Goal: Contribute content

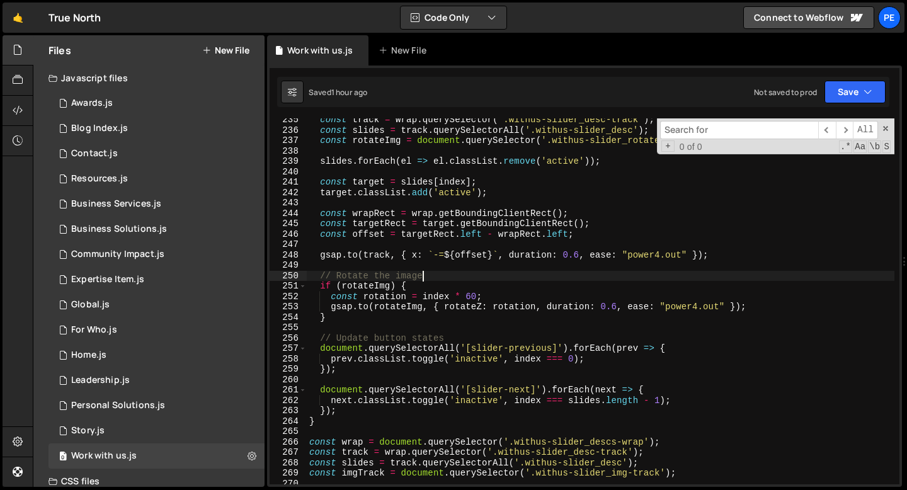
scroll to position [2436, 0]
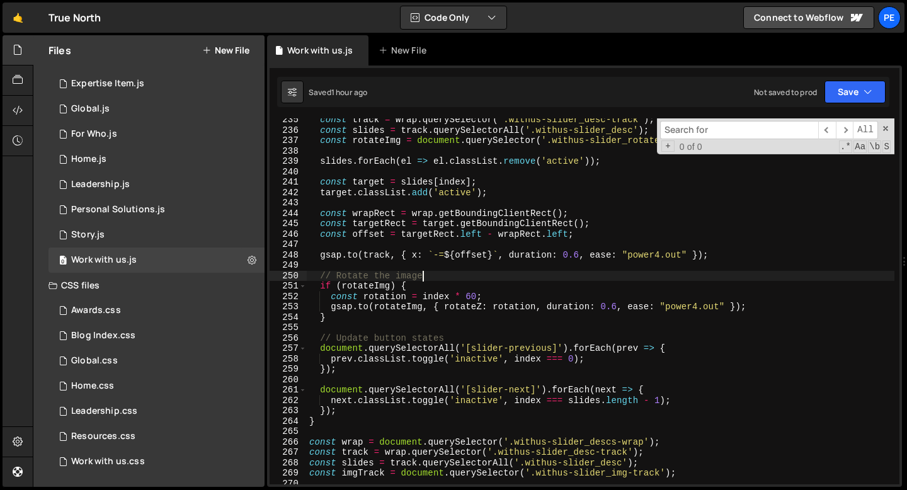
click at [383, 171] on div "const track = wrap . querySelector ( '.withus-slider_desc-track' ) ; const slid…" at bounding box center [601, 308] width 588 height 387
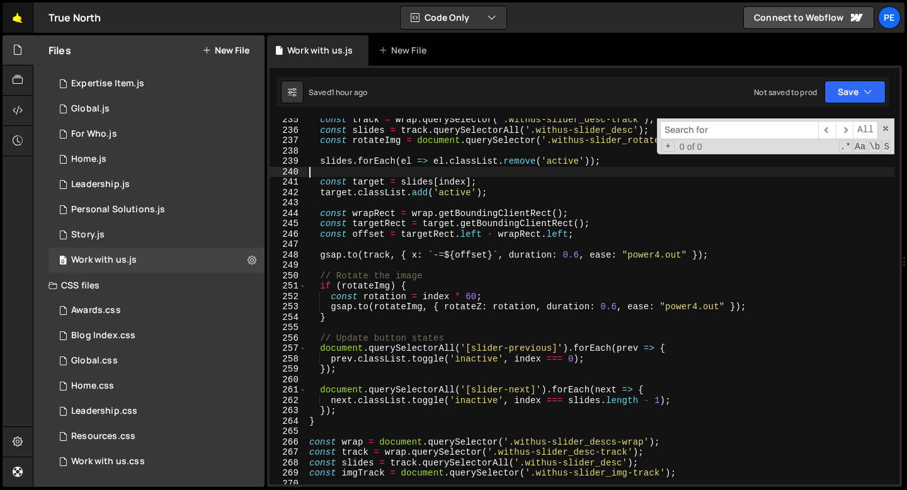
click at [20, 23] on link "🤙" at bounding box center [18, 18] width 31 height 30
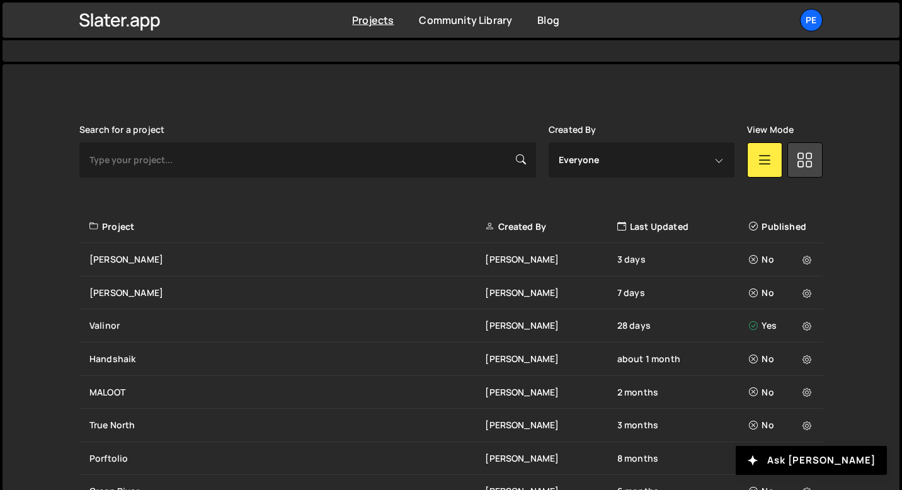
scroll to position [426, 0]
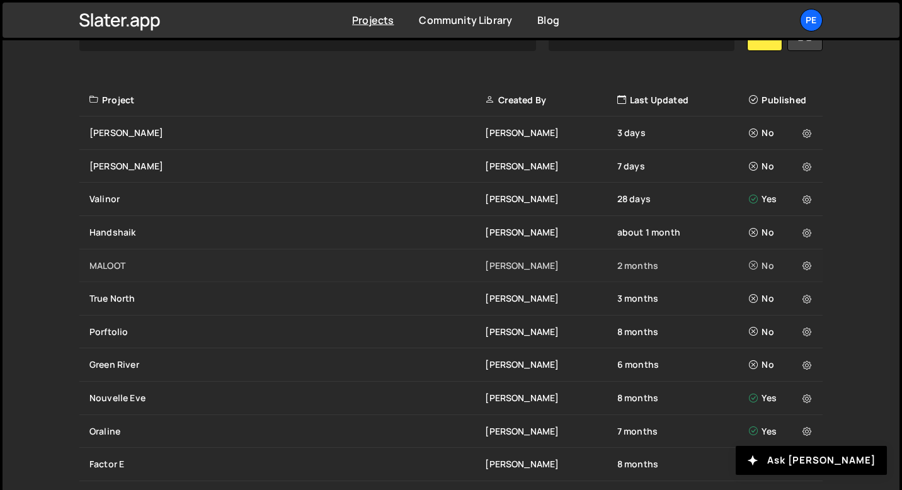
click at [117, 259] on div "MALOOT" at bounding box center [287, 265] width 396 height 13
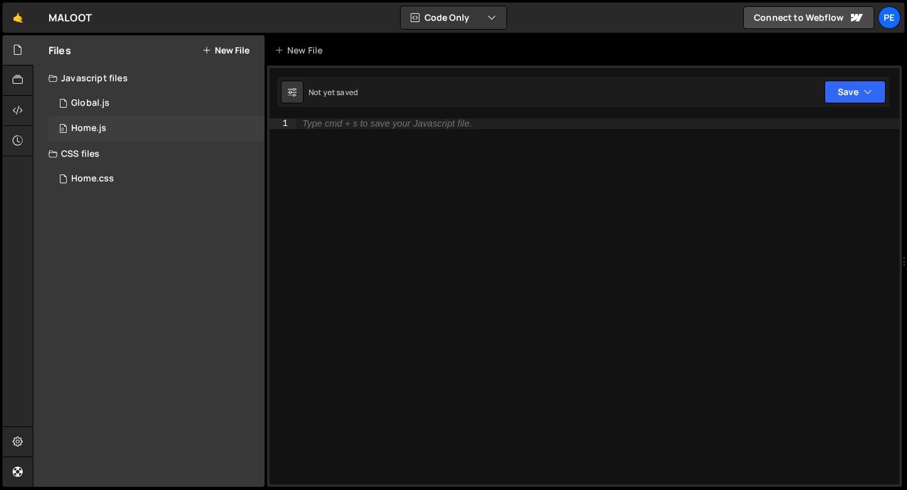
click at [113, 126] on div "0 Home.js 0" at bounding box center [156, 128] width 216 height 25
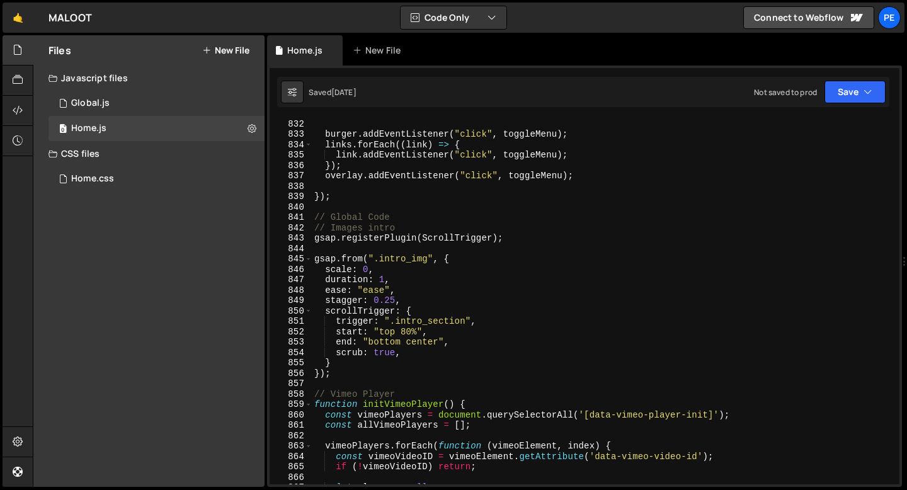
scroll to position [8635, 0]
click at [336, 373] on div "} ; burger . addEventListener ( "click" , toggleMenu ) ; links . forEach (( lin…" at bounding box center [603, 301] width 583 height 387
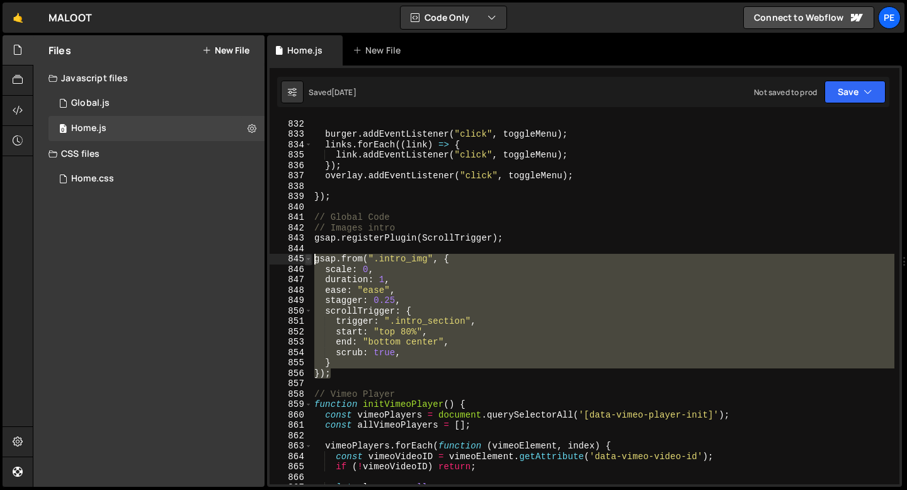
drag, startPoint x: 334, startPoint y: 375, endPoint x: 305, endPoint y: 257, distance: 121.9
click at [305, 257] on div "}); 831 832 833 834 835 836 837 838 839 840 841 842 843 844 845 846 847 848 849…" at bounding box center [585, 301] width 630 height 366
paste textarea "});"
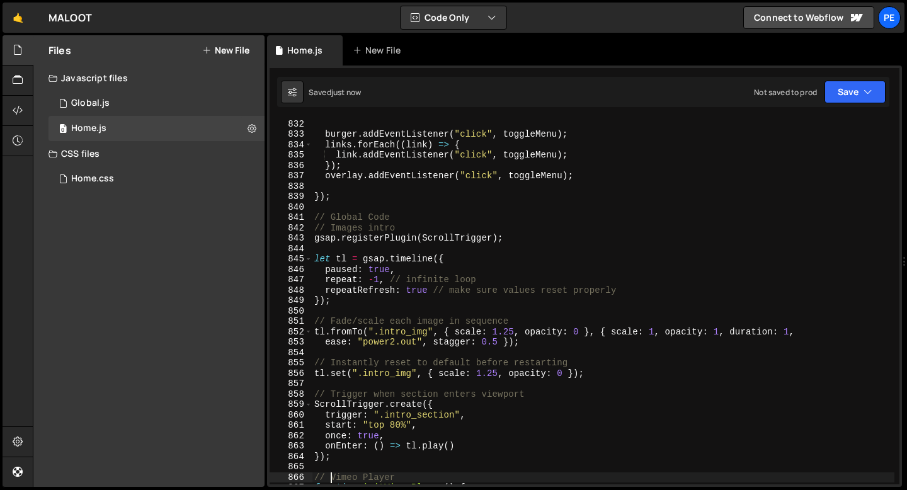
click at [396, 339] on div "} ; burger . addEventListener ( "click" , toggleMenu ) ; links . forEach (( lin…" at bounding box center [603, 301] width 583 height 387
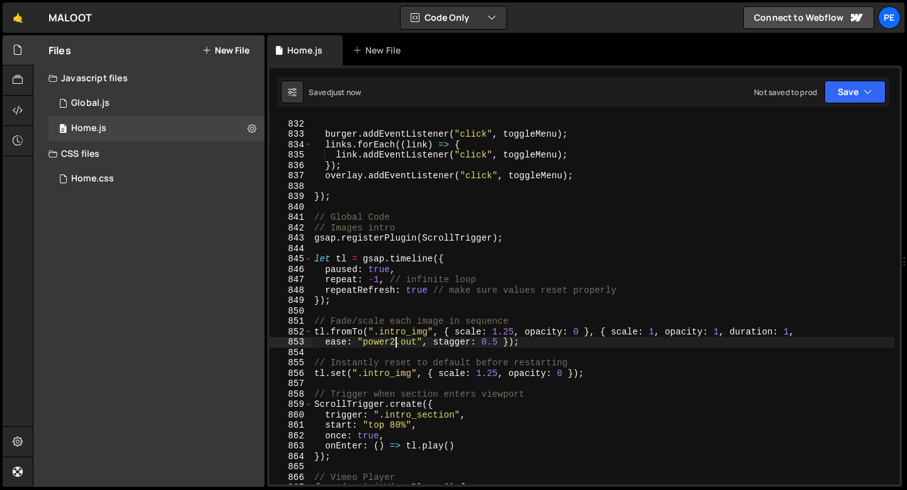
scroll to position [0, 5]
click at [656, 329] on div "} ; burger . addEventListener ( "click" , toggleMenu ) ; links . forEach (( lin…" at bounding box center [603, 301] width 583 height 387
click at [515, 331] on div "} ; burger . addEventListener ( "click" , toggleMenu ) ; links . forEach (( lin…" at bounding box center [603, 301] width 583 height 387
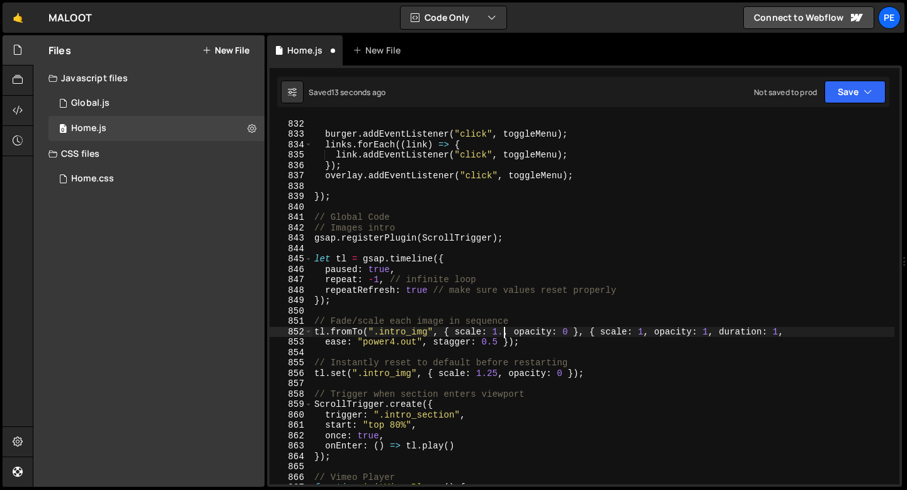
type textarea "tl.fromTo(".intro_img", { scale: 1.3, opacity: 0 }, { scale: 1, opacity: 1, dur…"
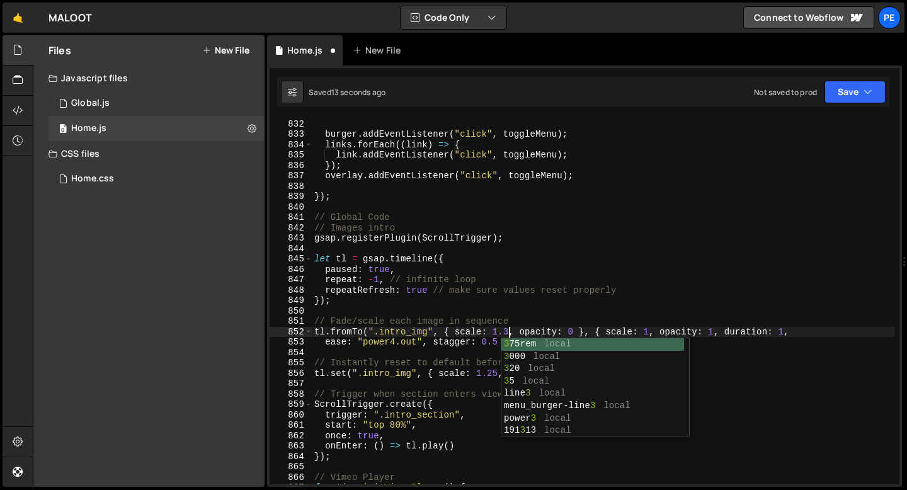
scroll to position [0, 13]
click at [442, 348] on div "} ; burger . addEventListener ( "click" , toggleMenu ) ; links . forEach (( lin…" at bounding box center [603, 301] width 583 height 387
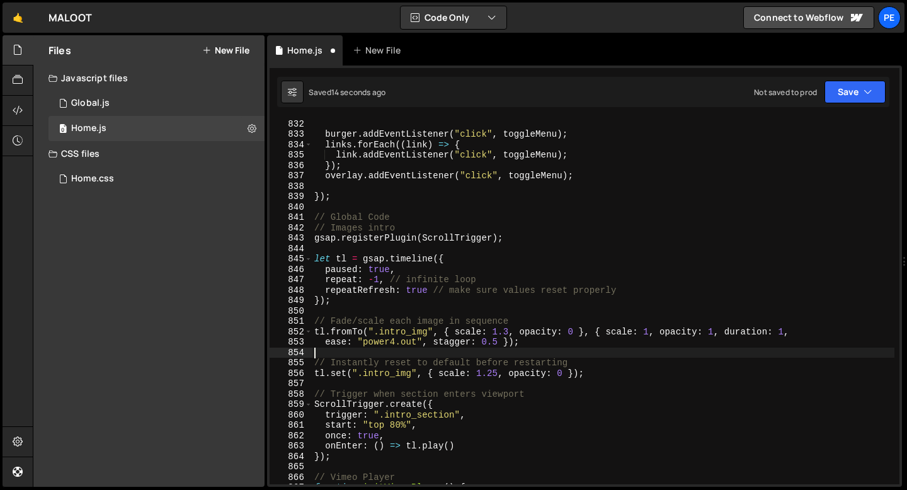
scroll to position [0, 0]
click at [497, 341] on div "} ; burger . addEventListener ( "click" , toggleMenu ) ; links . forEach (( lin…" at bounding box center [603, 301] width 583 height 387
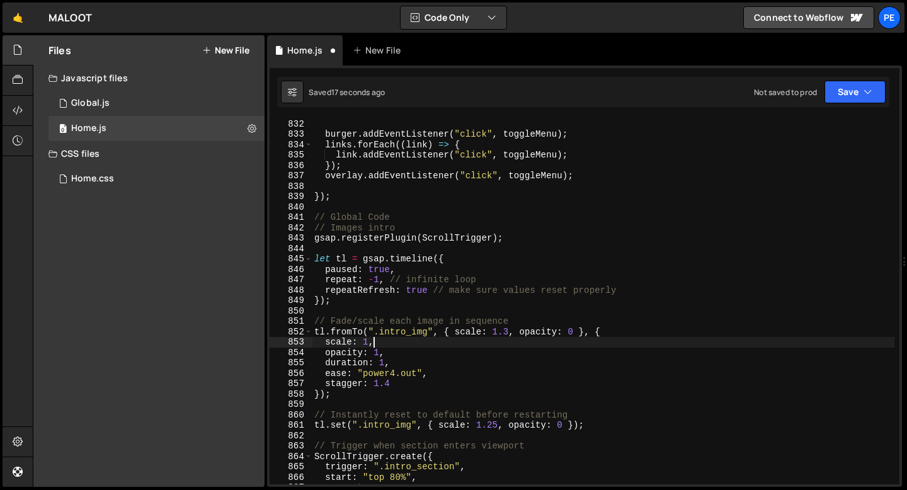
scroll to position [0, 3]
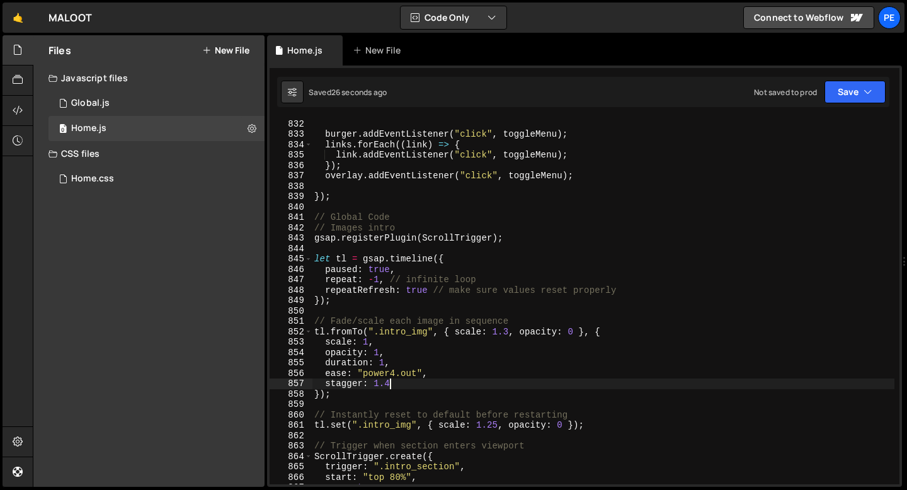
click at [392, 386] on div "} ; burger . addEventListener ( "click" , toggleMenu ) ; links . forEach (( lin…" at bounding box center [603, 301] width 583 height 387
click at [508, 335] on div "} ; burger . addEventListener ( "click" , toggleMenu ) ; links . forEach (( lin…" at bounding box center [603, 301] width 583 height 387
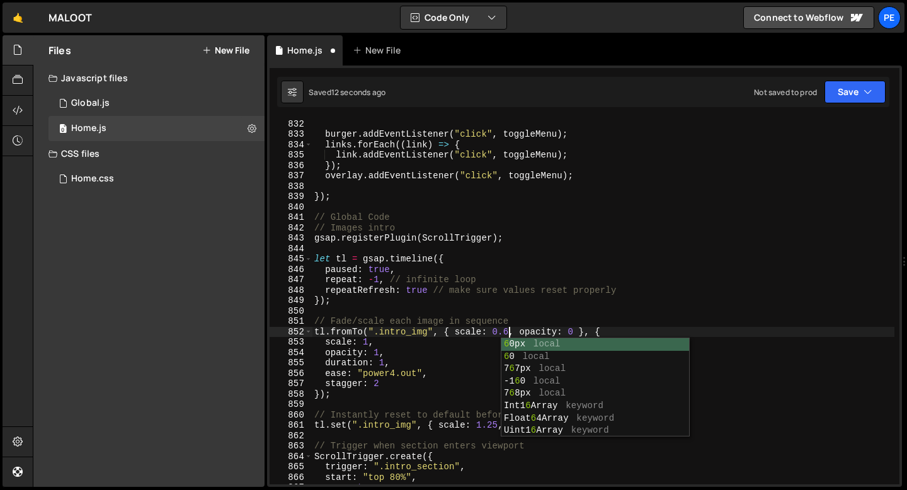
scroll to position [0, 13]
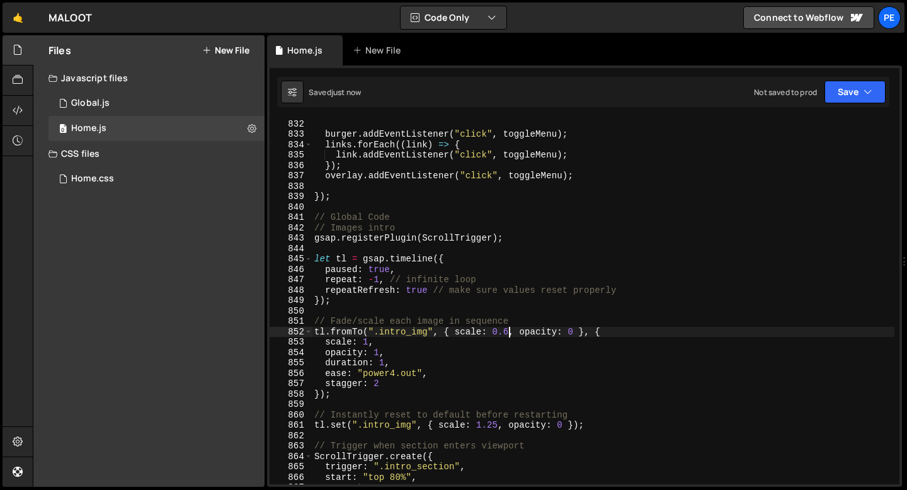
click at [380, 389] on div "} ; burger . addEventListener ( "click" , toggleMenu ) ; links . forEach (( lin…" at bounding box center [603, 301] width 583 height 387
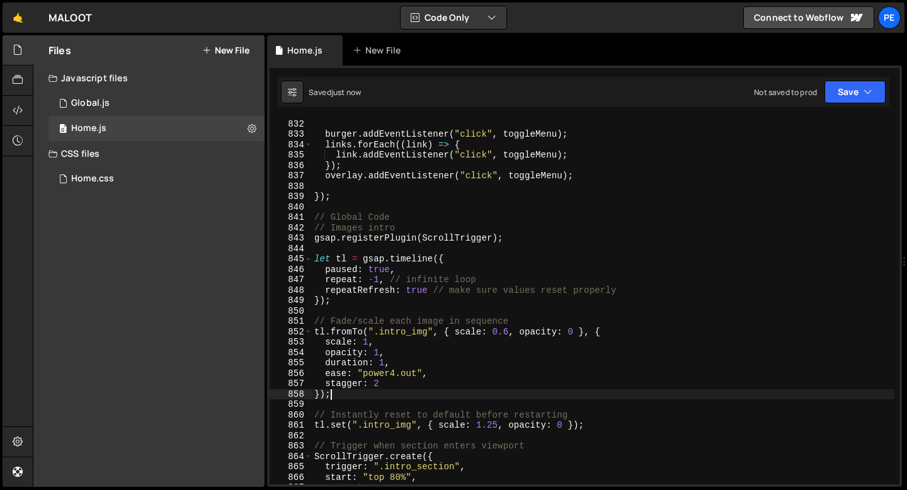
click at [381, 387] on div "} ; burger . addEventListener ( "click" , toggleMenu ) ; links . forEach (( lin…" at bounding box center [603, 301] width 583 height 387
click at [377, 374] on div "} ; burger . addEventListener ( "click" , toggleMenu ) ; links . forEach (( lin…" at bounding box center [603, 301] width 583 height 387
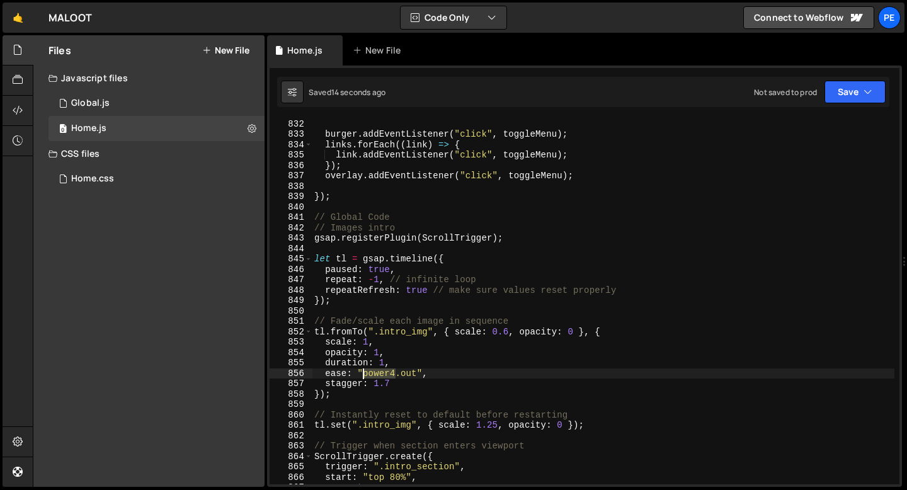
click at [377, 374] on div "} ; burger . addEventListener ( "click" , toggleMenu ) ; links . forEach (( lin…" at bounding box center [603, 301] width 583 height 387
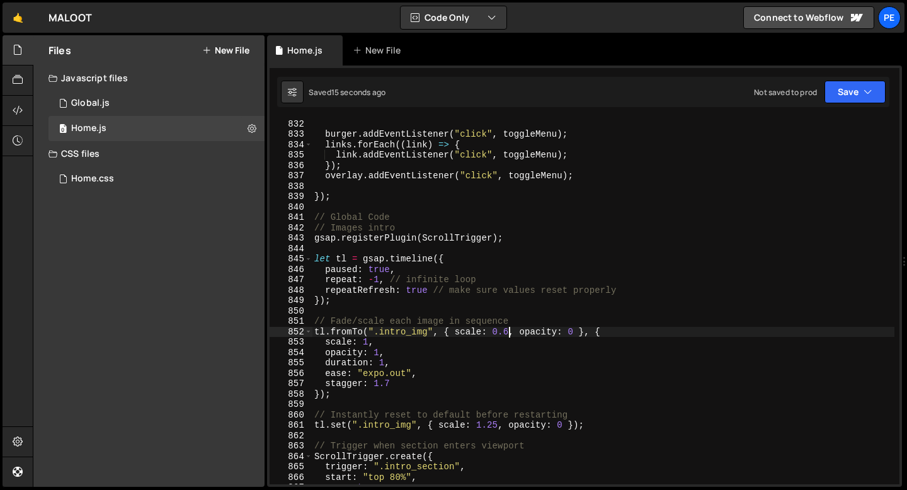
click at [508, 329] on div "} ; burger . addEventListener ( "click" , toggleMenu ) ; links . forEach (( lin…" at bounding box center [603, 301] width 583 height 387
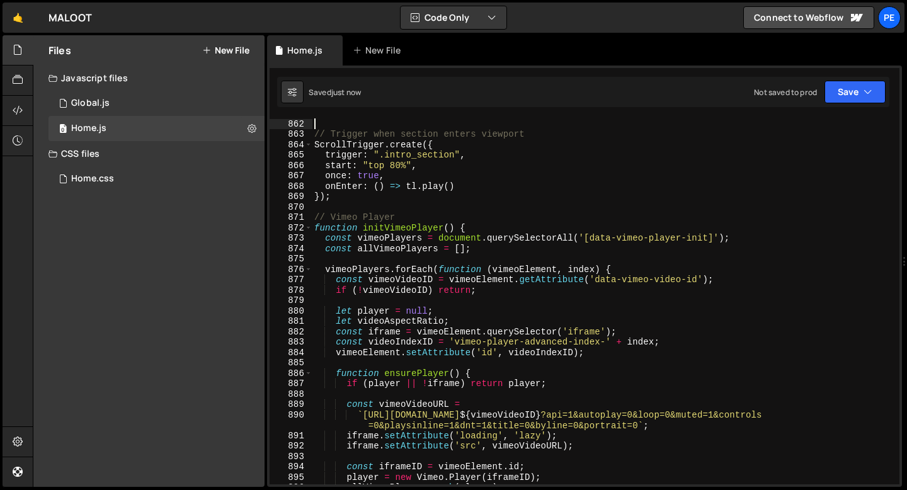
scroll to position [8875, 0]
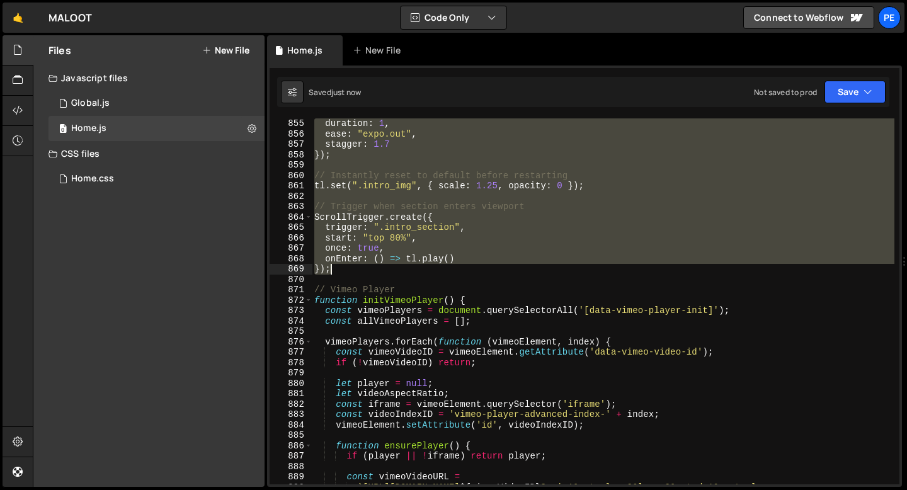
drag, startPoint x: 314, startPoint y: 234, endPoint x: 351, endPoint y: 266, distance: 49.1
click at [352, 266] on div "duration : 1 , ease : "expo.out" , stagger : 1.7 }) ; // Instantly reset to def…" at bounding box center [603, 316] width 583 height 397
type textarea "onEnter: () => [DOMAIN_NAME]() });"
paste textarea
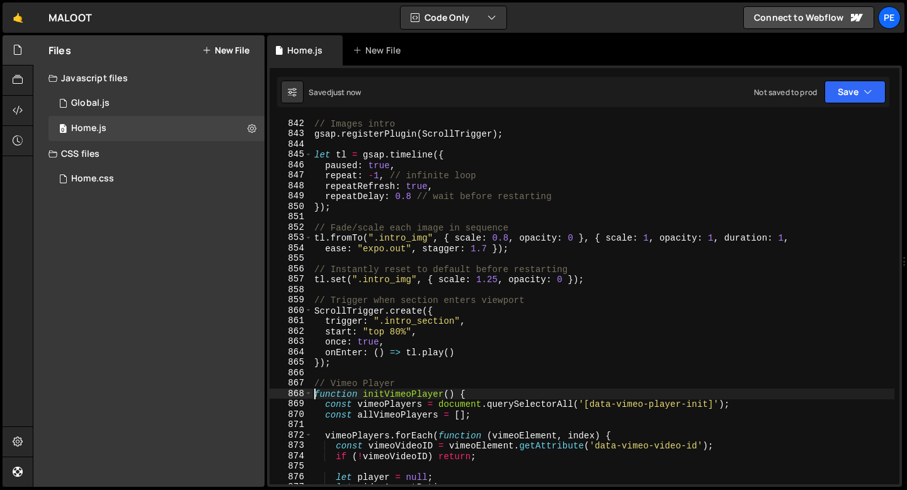
scroll to position [8688, 0]
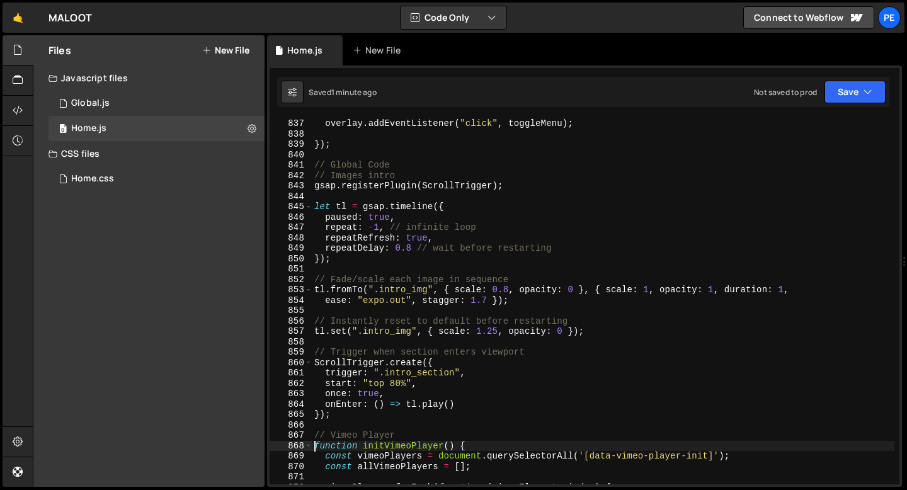
click at [510, 288] on div "overlay . addEventListener ( "click" , toggleMenu ) ; }) ; // Global Code // Im…" at bounding box center [603, 311] width 583 height 387
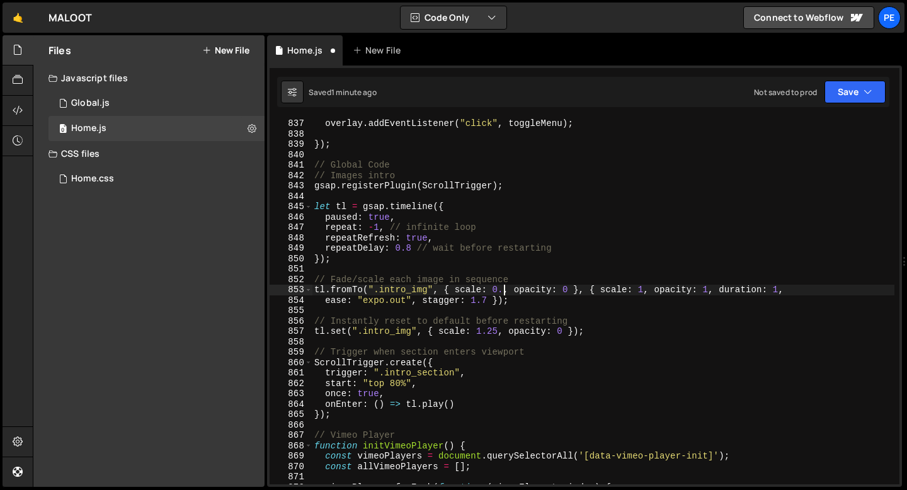
scroll to position [0, 13]
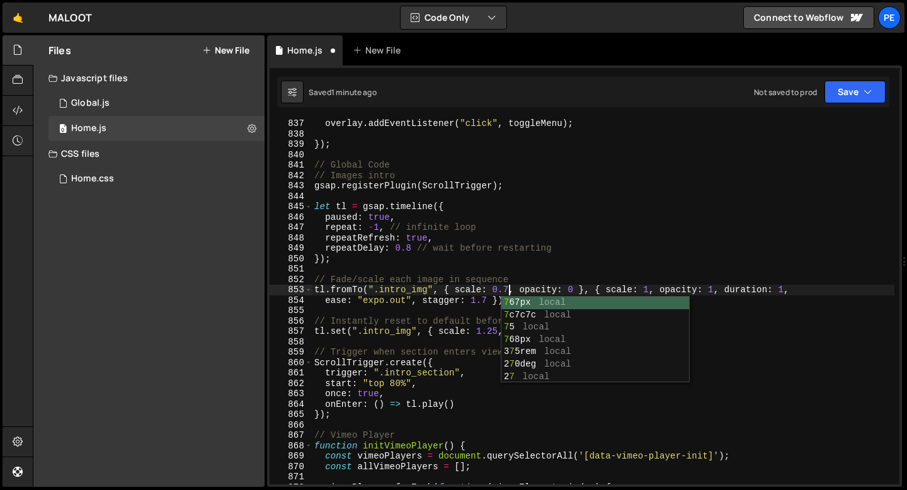
click at [476, 332] on div "overlay . addEventListener ( "click" , toggleMenu ) ; }) ; // Global Code // Im…" at bounding box center [603, 311] width 583 height 387
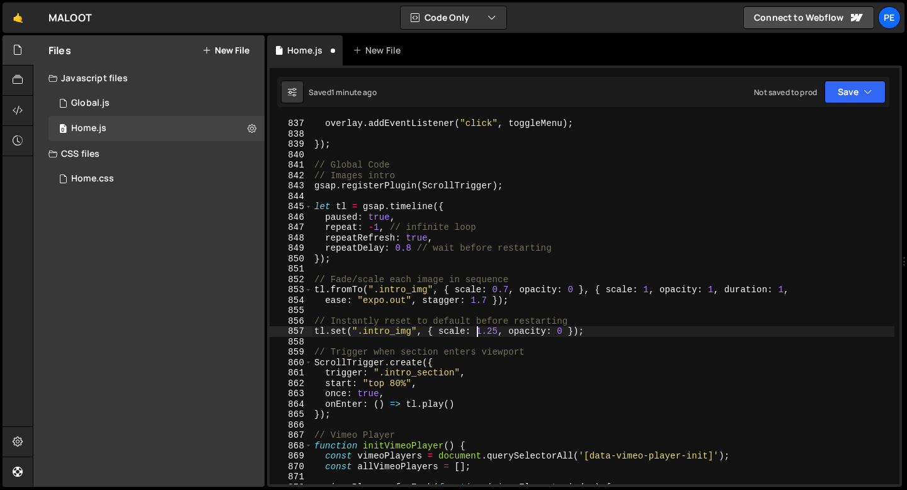
click at [498, 332] on div "overlay . addEventListener ( "click" , toggleMenu ) ; }) ; // Global Code // Im…" at bounding box center [603, 311] width 583 height 387
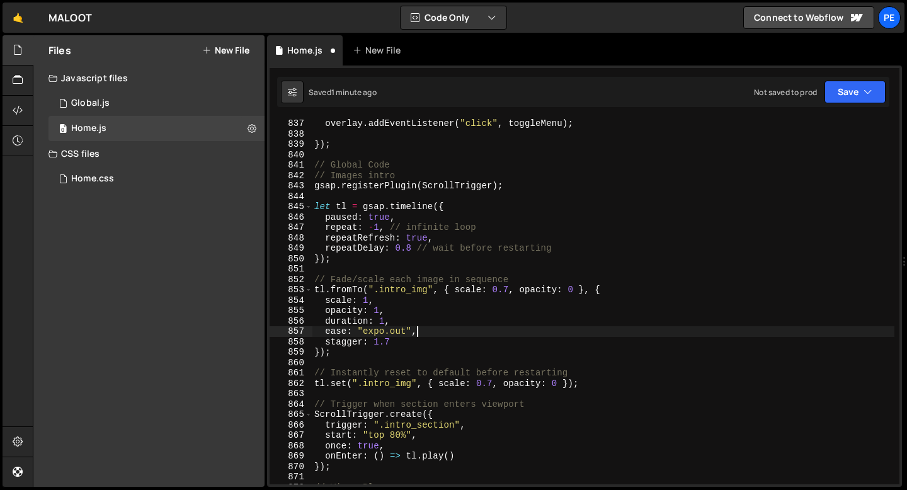
scroll to position [0, 6]
click at [392, 339] on div "overlay . addEventListener ( "click" , toggleMenu ) ; }) ; // Global Code // Im…" at bounding box center [603, 311] width 583 height 387
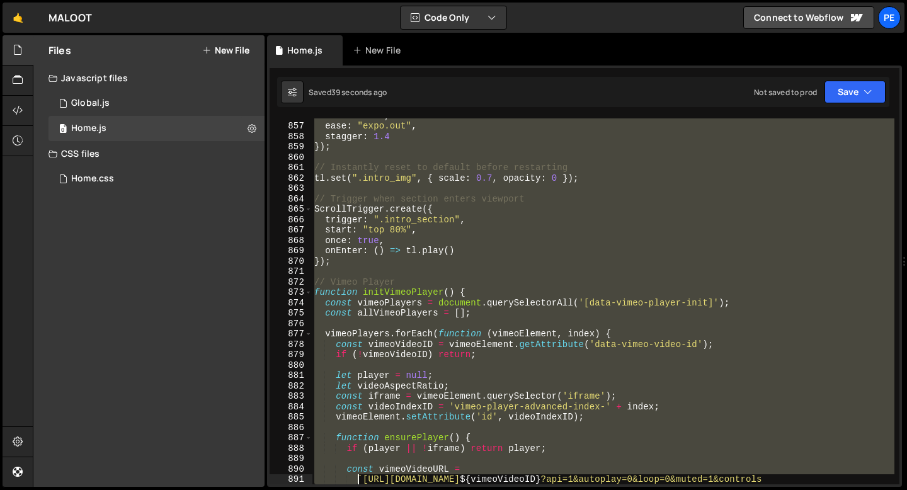
scroll to position [8893, 0]
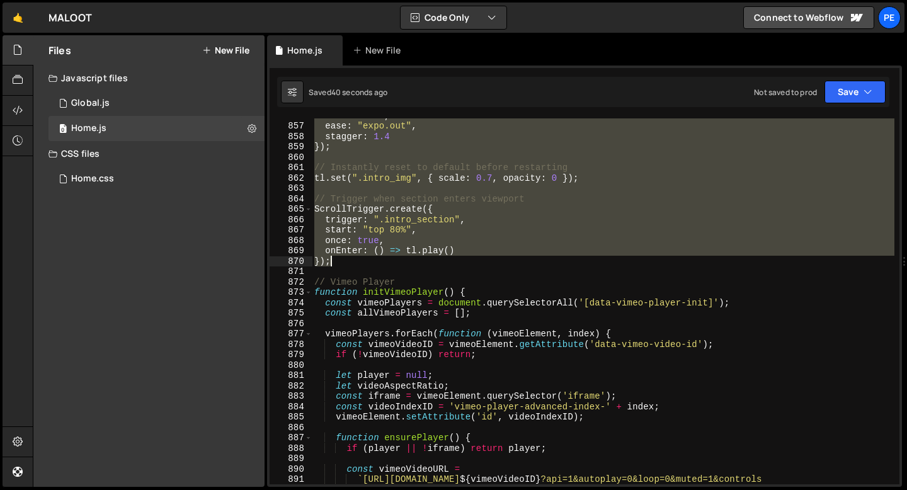
drag, startPoint x: 314, startPoint y: 175, endPoint x: 342, endPoint y: 262, distance: 91.2
click at [342, 262] on div "duration : 1 , ease : "expo.out" , stagger : 1.4 }) ; // Instantly reset to def…" at bounding box center [603, 308] width 583 height 397
type textarea "onEnter: () => [DOMAIN_NAME]() });"
paste textarea
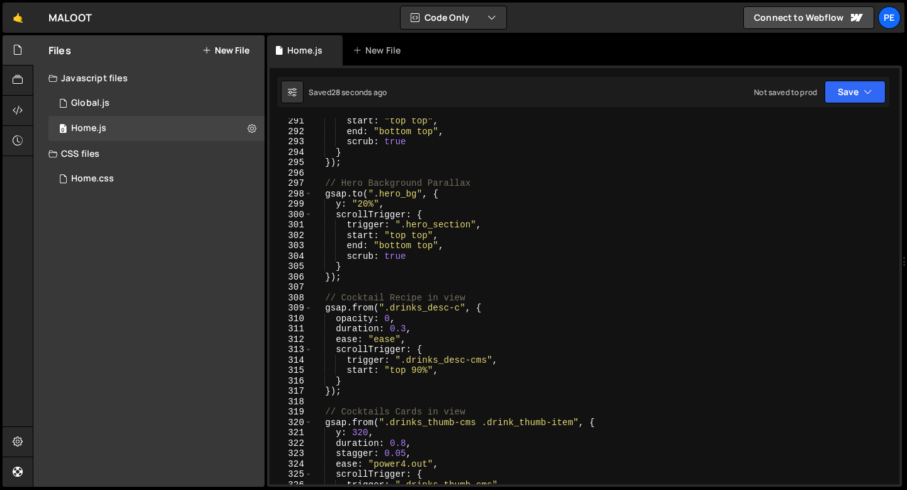
scroll to position [3091, 0]
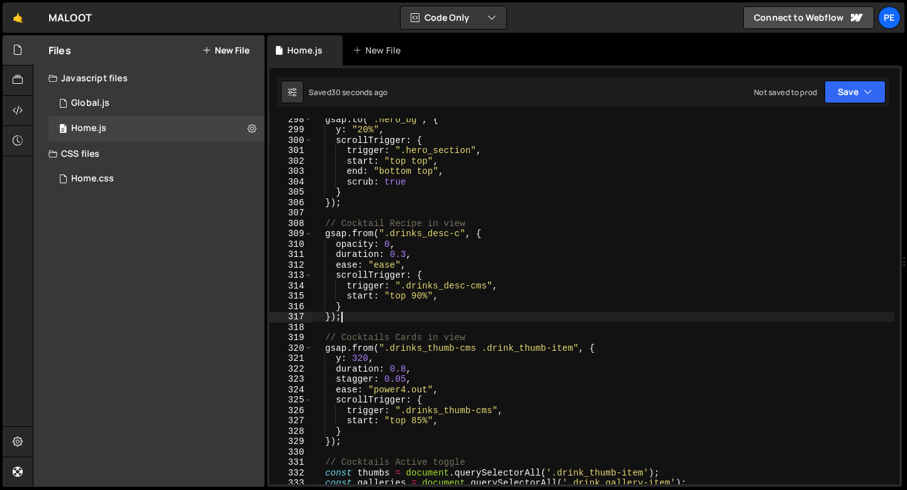
click at [368, 313] on div "gsap . to ( ".hero_bg" , { y : "20%" , scrollTrigger : { trigger : ".hero_secti…" at bounding box center [603, 307] width 583 height 387
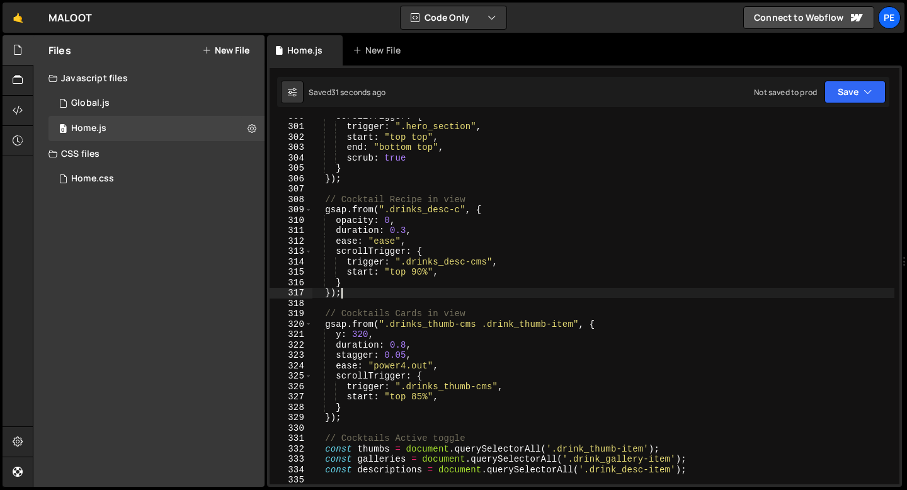
scroll to position [3115, 0]
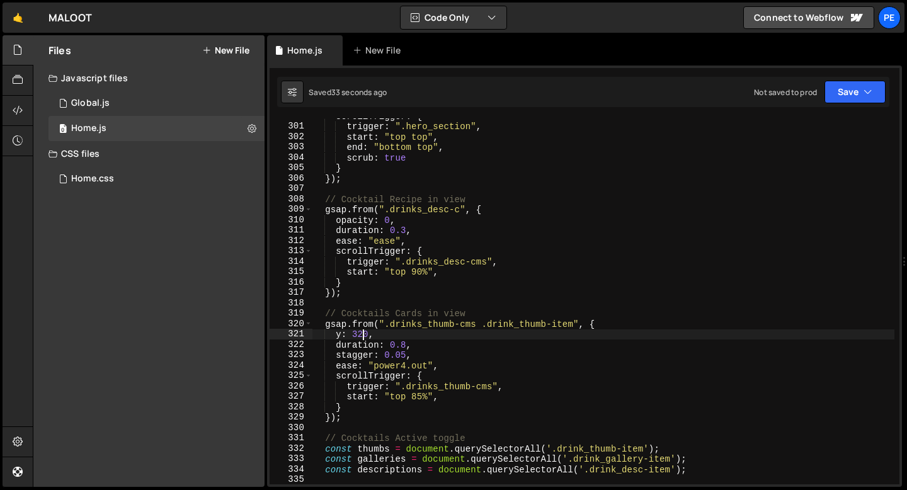
click at [363, 333] on div "scrollTrigger : { trigger : ".hero_section" , start : "top top" , end : "bottom…" at bounding box center [603, 304] width 583 height 387
type textarea "y: 120,"
click at [380, 336] on div "scrollTrigger : { trigger : ".hero_section" , start : "top top" , end : "bottom…" at bounding box center [603, 304] width 583 height 387
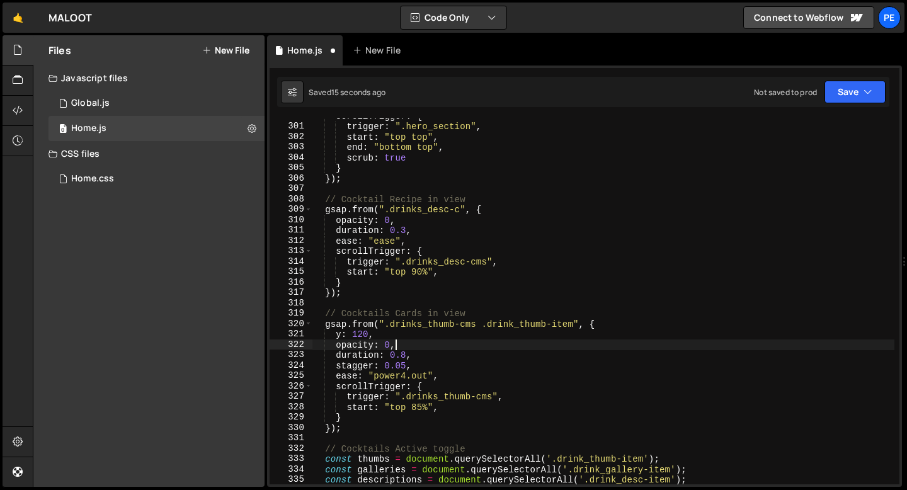
scroll to position [0, 5]
click at [342, 332] on div "scrollTrigger : { trigger : ".hero_section" , start : "top top" , end : "bottom…" at bounding box center [603, 304] width 583 height 387
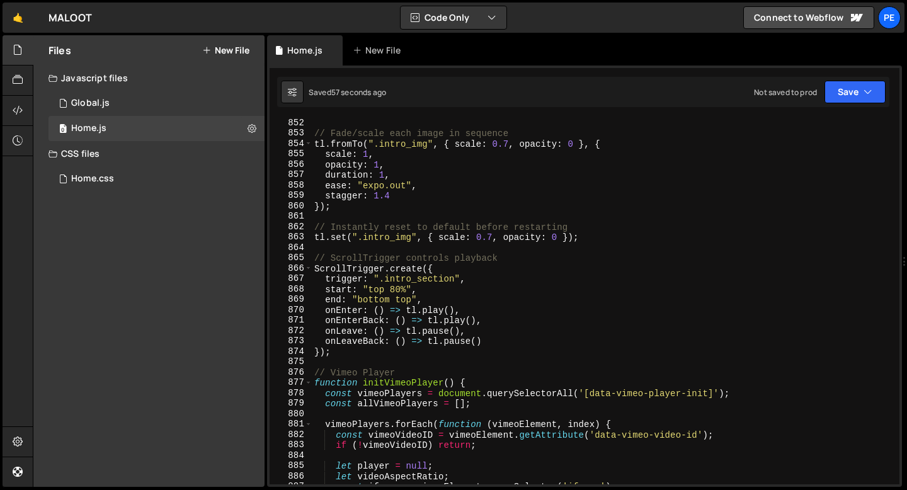
scroll to position [8711, 0]
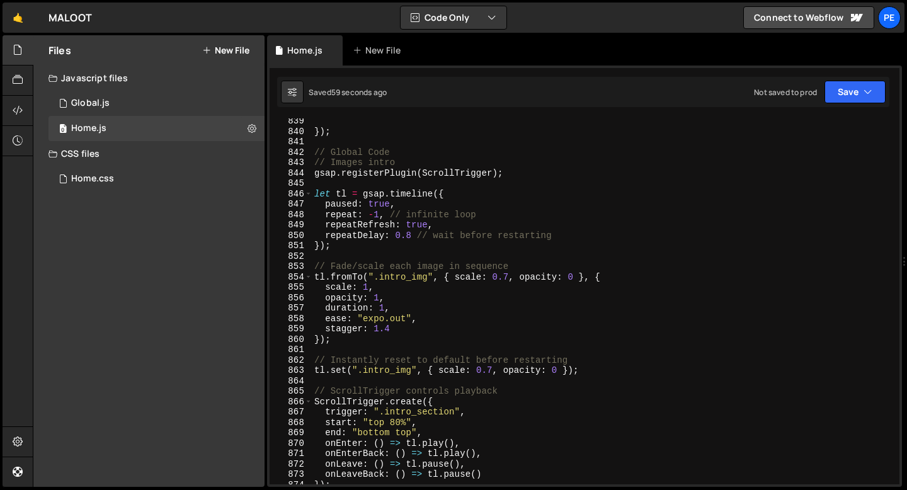
click at [411, 235] on div "}) ; // Global Code // Images intro gsap . registerPlugin ( ScrollTrigger ) ; l…" at bounding box center [603, 309] width 583 height 387
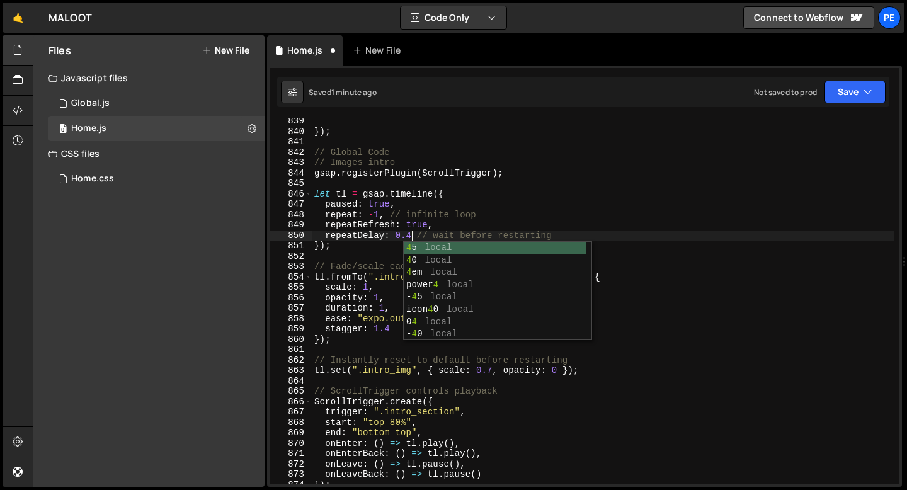
scroll to position [0, 6]
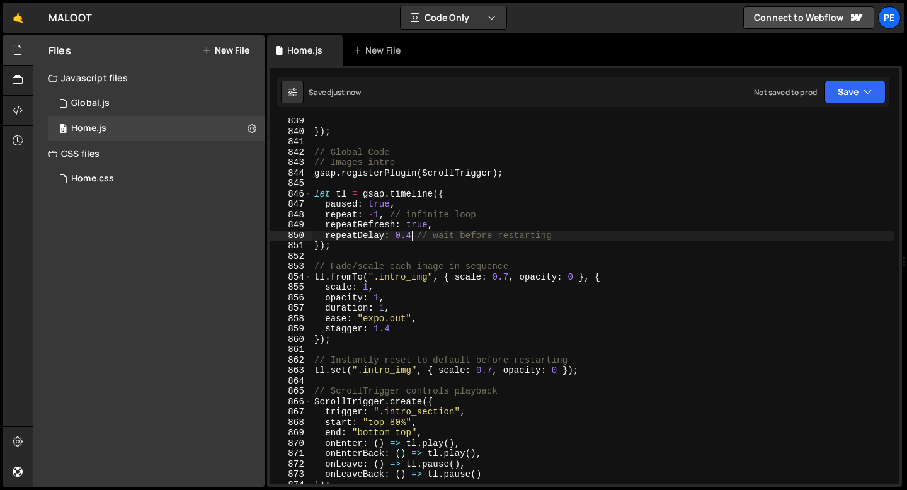
type textarea "repeatDelay: 0.4 // wait before restarting"
